Goal: Task Accomplishment & Management: Manage account settings

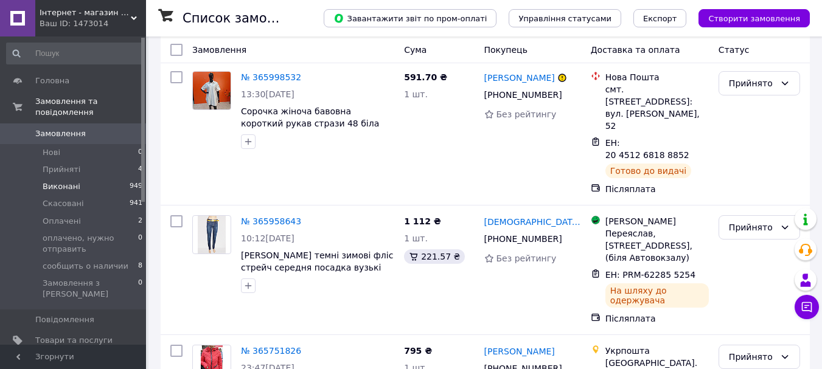
scroll to position [61, 0]
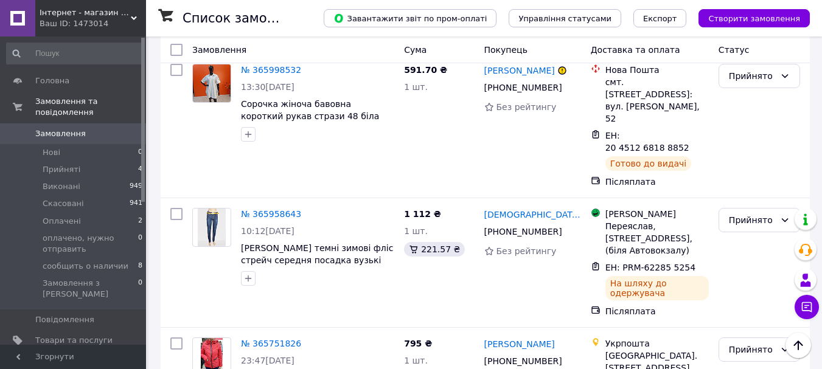
click at [60, 356] on span "[DEMOGRAPHIC_DATA]" at bounding box center [80, 361] width 90 height 11
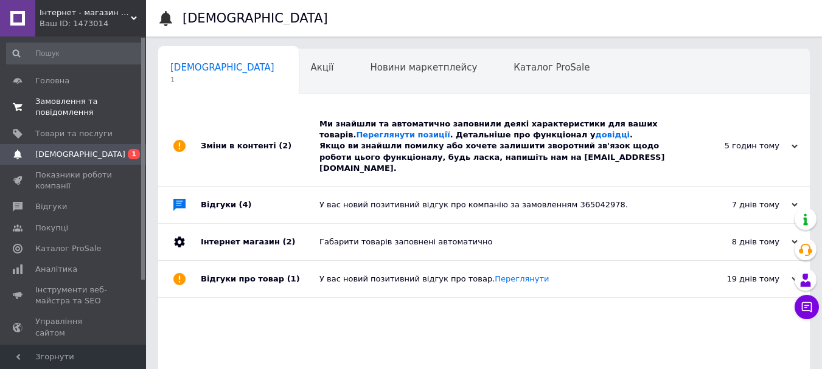
click at [74, 111] on span "Замовлення та повідомлення" at bounding box center [73, 107] width 77 height 22
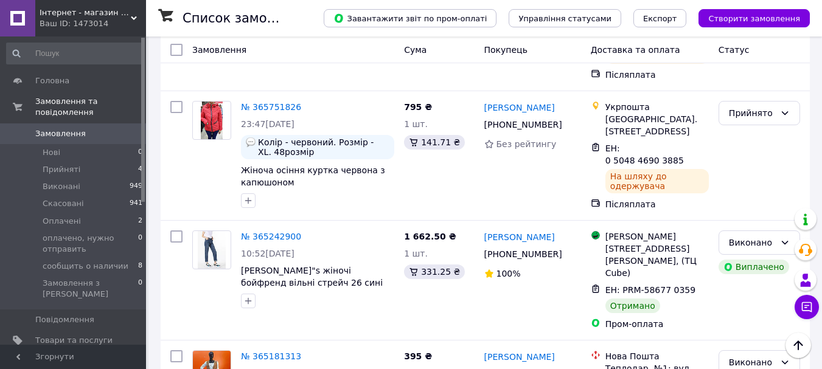
scroll to position [304, 0]
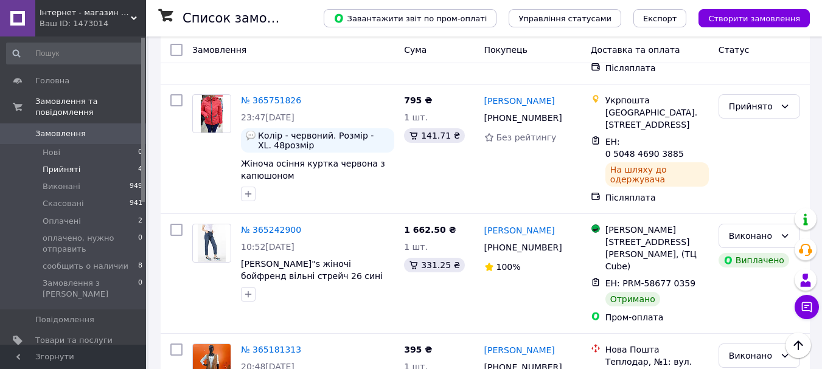
click at [72, 164] on span "Прийняті" at bounding box center [62, 169] width 38 height 11
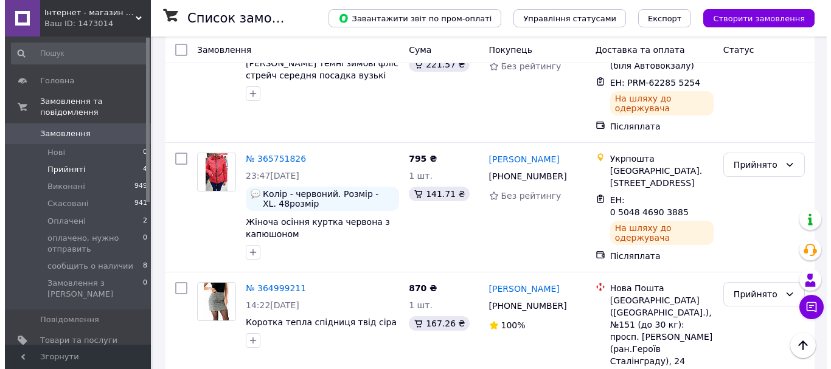
scroll to position [289, 0]
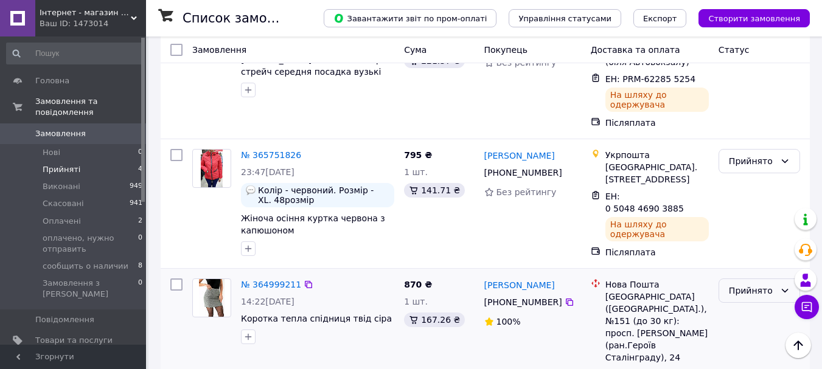
click at [749, 284] on div "Прийнято" at bounding box center [752, 290] width 46 height 13
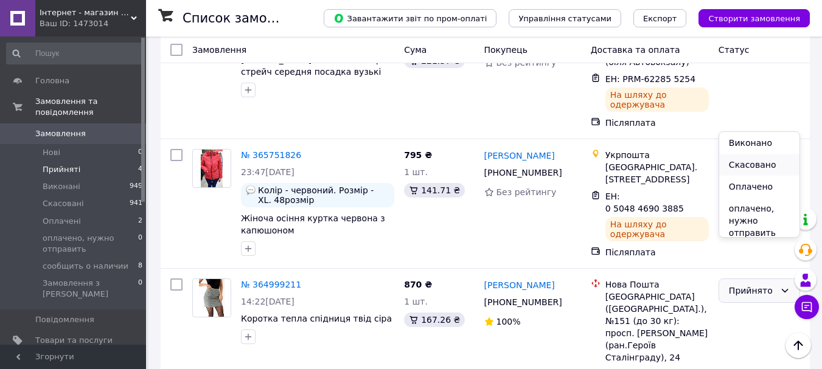
click at [736, 161] on li "Скасовано" at bounding box center [759, 165] width 80 height 22
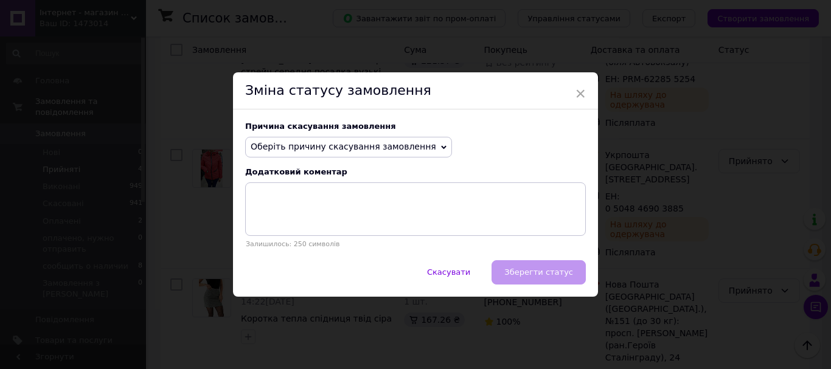
click at [392, 145] on span "Оберіть причину скасування замовлення" at bounding box center [344, 147] width 186 height 10
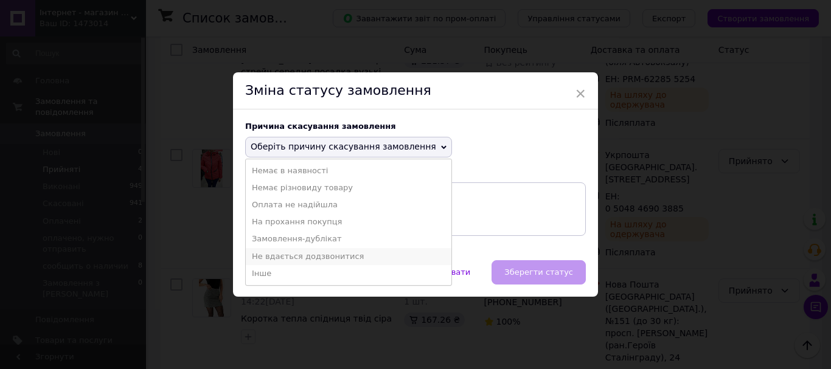
click at [335, 259] on li "Не вдається додзвонитися" at bounding box center [349, 256] width 206 height 17
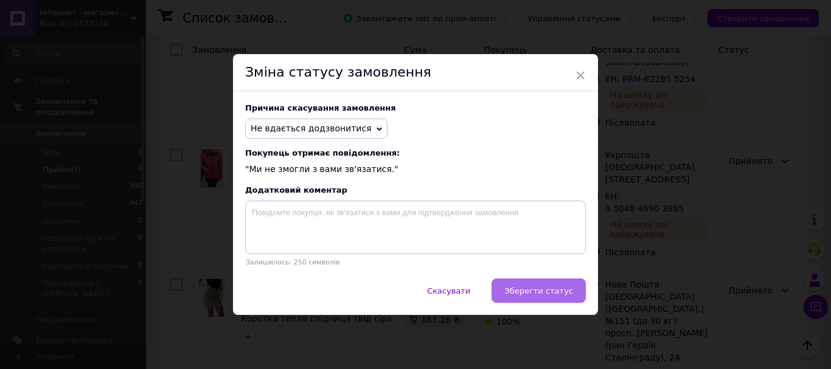
click at [537, 292] on span "Зберегти статус" at bounding box center [538, 291] width 69 height 9
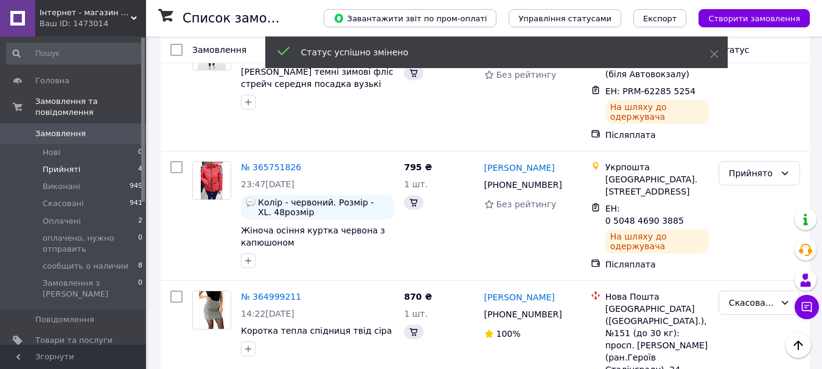
scroll to position [272, 0]
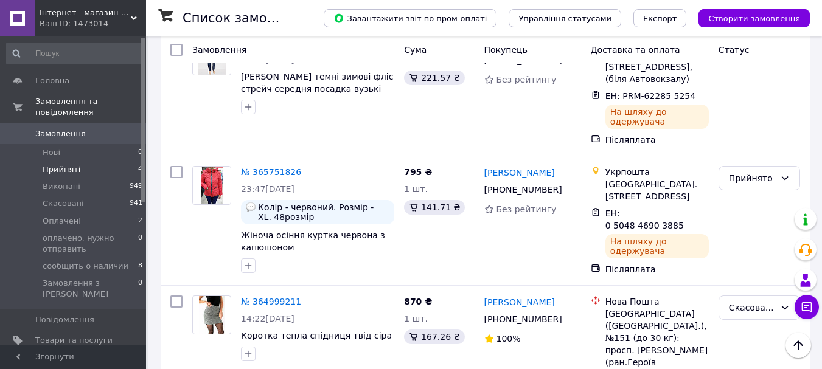
click at [89, 356] on span "[DEMOGRAPHIC_DATA]" at bounding box center [73, 361] width 77 height 11
